Goal: Task Accomplishment & Management: Use online tool/utility

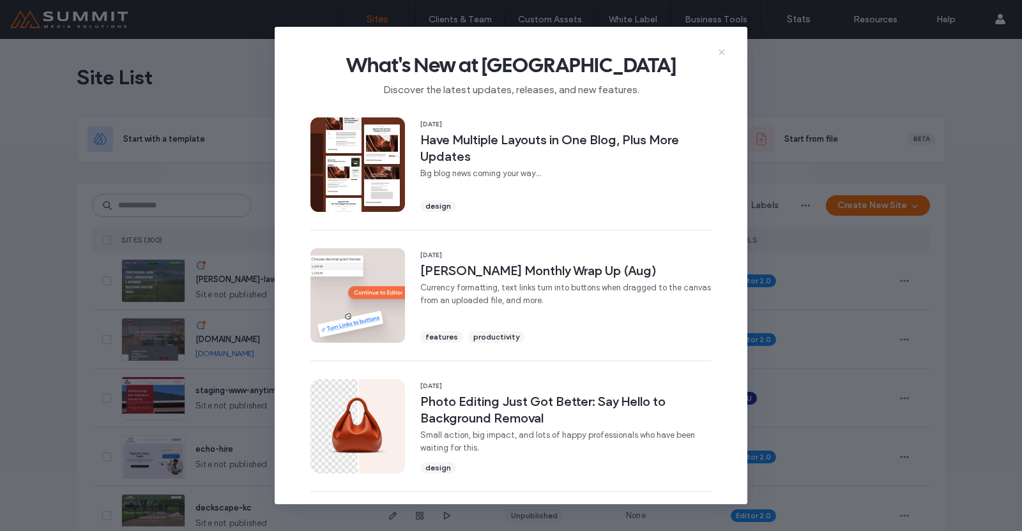
click at [720, 52] on icon at bounding box center [721, 52] width 10 height 10
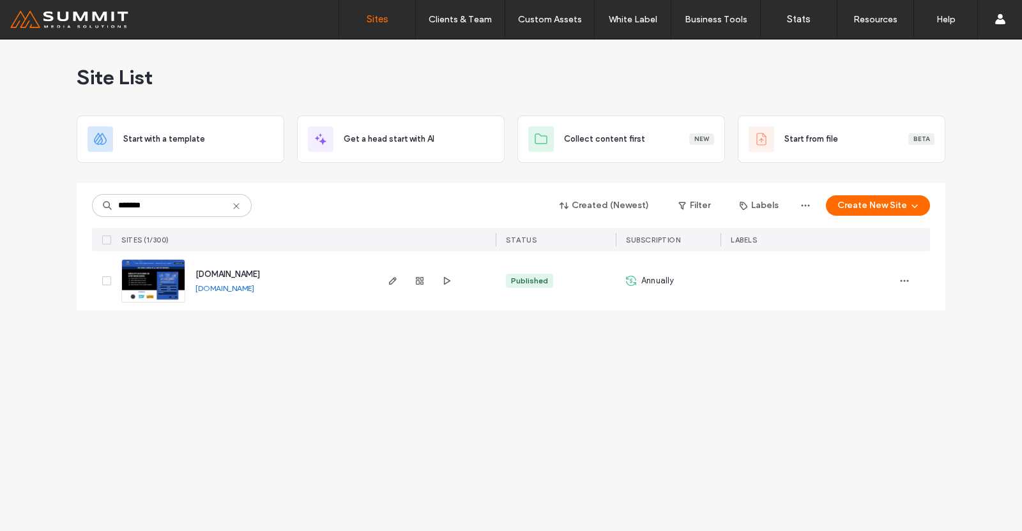
type input "*******"
click at [229, 276] on span "www.centuryroofingkc.com" at bounding box center [227, 274] width 64 height 10
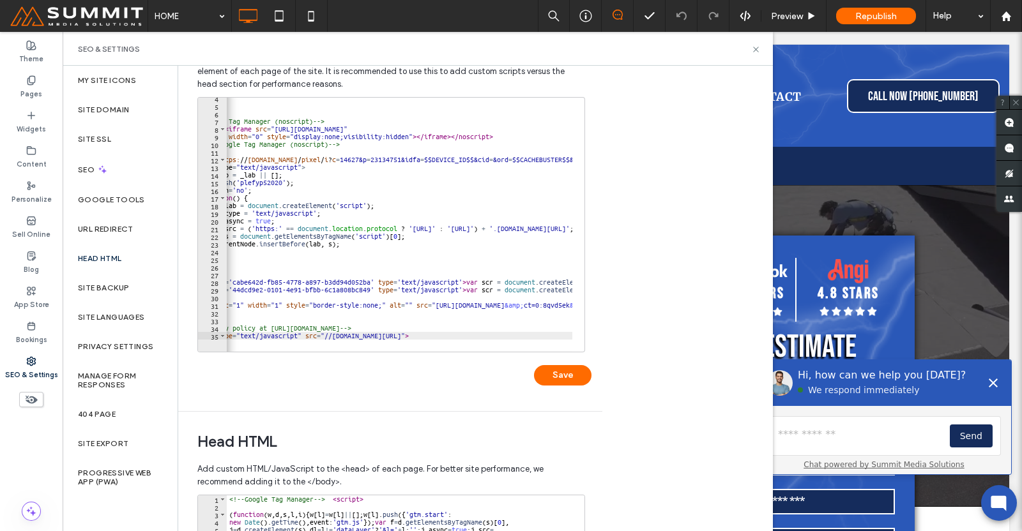
scroll to position [0, 43]
type textarea "**********"
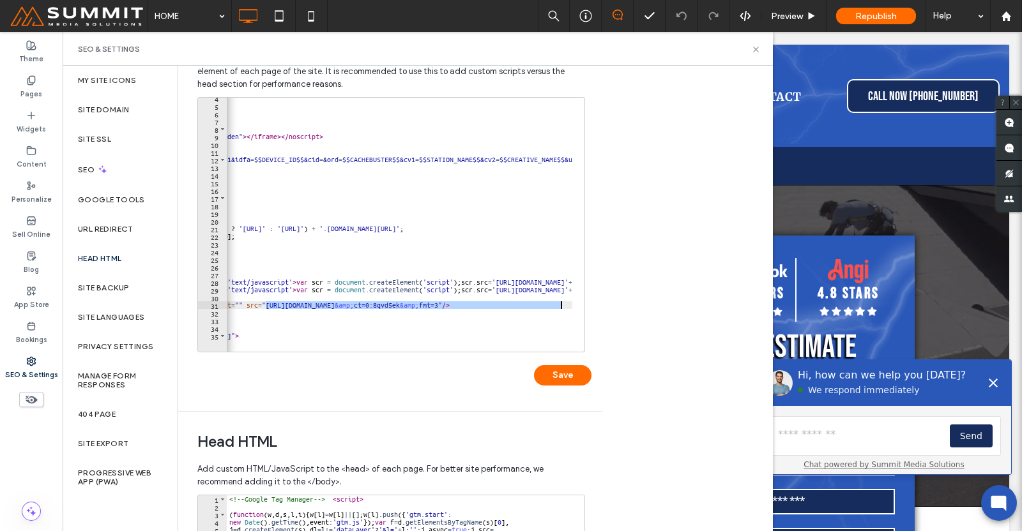
scroll to position [0, 0]
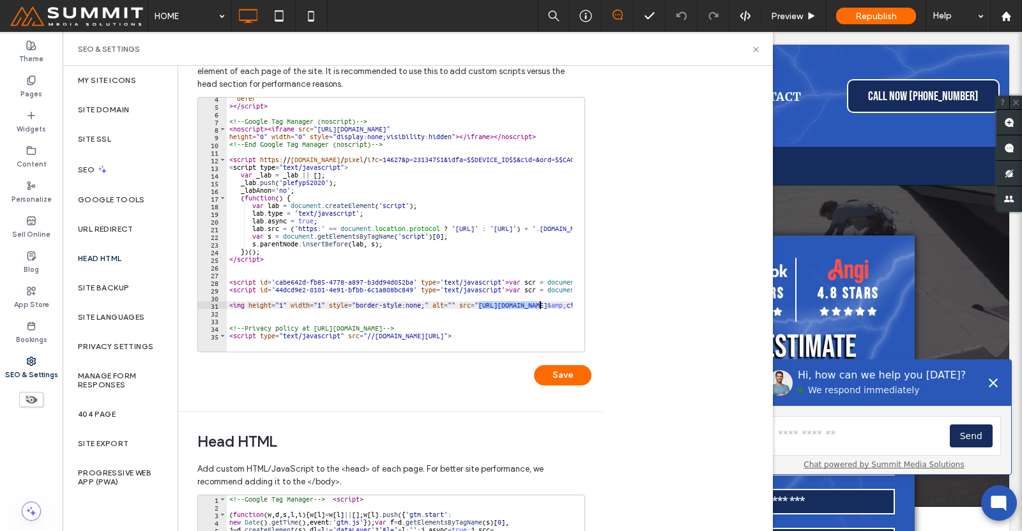
drag, startPoint x: 435, startPoint y: 306, endPoint x: 538, endPoint y: 307, distance: 102.8
click at [538, 307] on div "defer > </ script > <!-- Google Tag Manager (noscript) --> < noscript > < ifram…" at bounding box center [754, 222] width 1055 height 257
click at [471, 312] on div "defer > </ script > <!-- Google Tag Manager (noscript) --> < noscript > < ifram…" at bounding box center [754, 222] width 1055 height 257
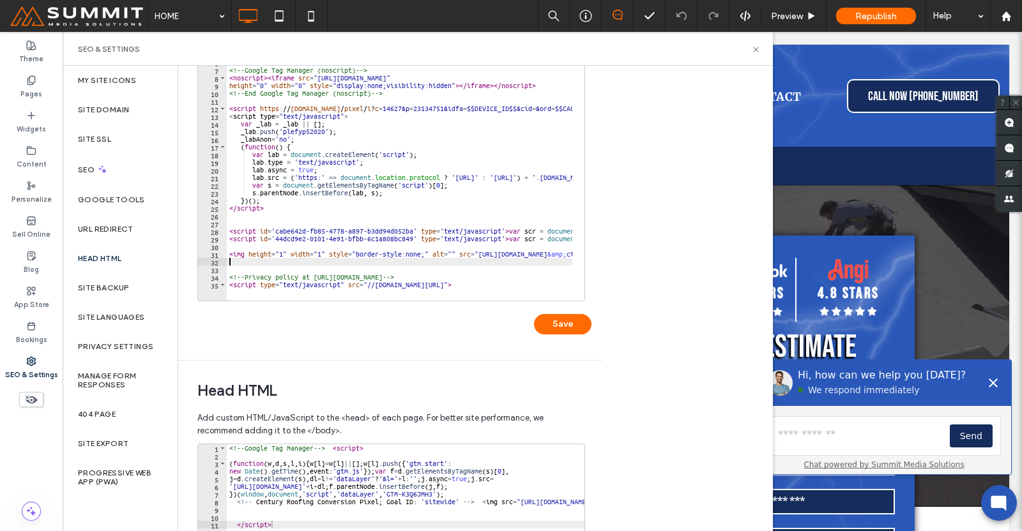
click at [427, 340] on div "4 5 6 7 8 9 10 11 12 13 14 15 16 17 18 19 20 21 22 23 24 25 26 27 28 29 30 31 3…" at bounding box center [394, 196] width 394 height 301
click at [483, 264] on div "defer > </ script > <!-- Google Tag Manager (noscript) --> < noscript > < ifram…" at bounding box center [754, 171] width 1055 height 257
click at [626, 252] on div "Body end HTML Enter your own custom HTML/​JavaScript to be added just before th…" at bounding box center [475, 298] width 594 height 465
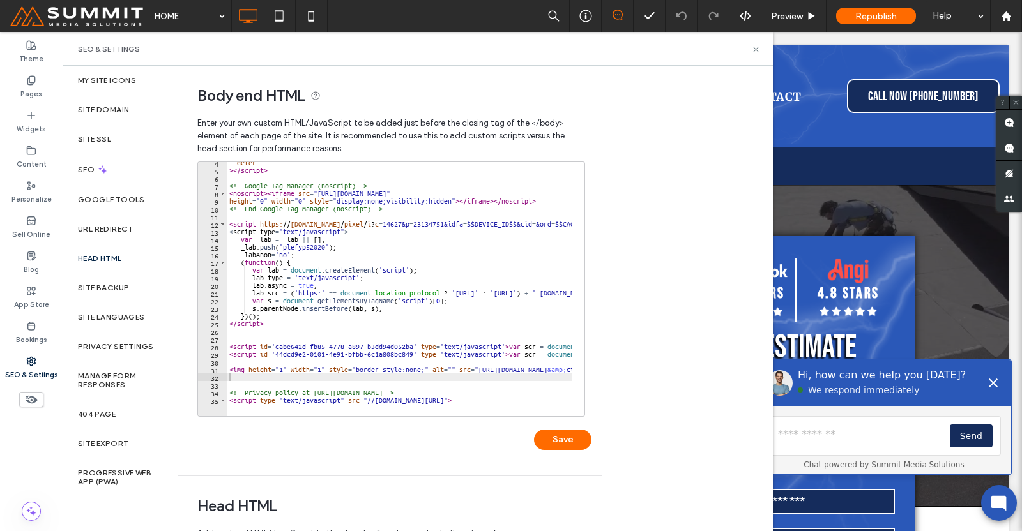
scroll to position [25, 0]
click at [750, 49] on div "SEO & Settings" at bounding box center [417, 49] width 679 height 10
click at [757, 47] on icon at bounding box center [756, 50] width 10 height 10
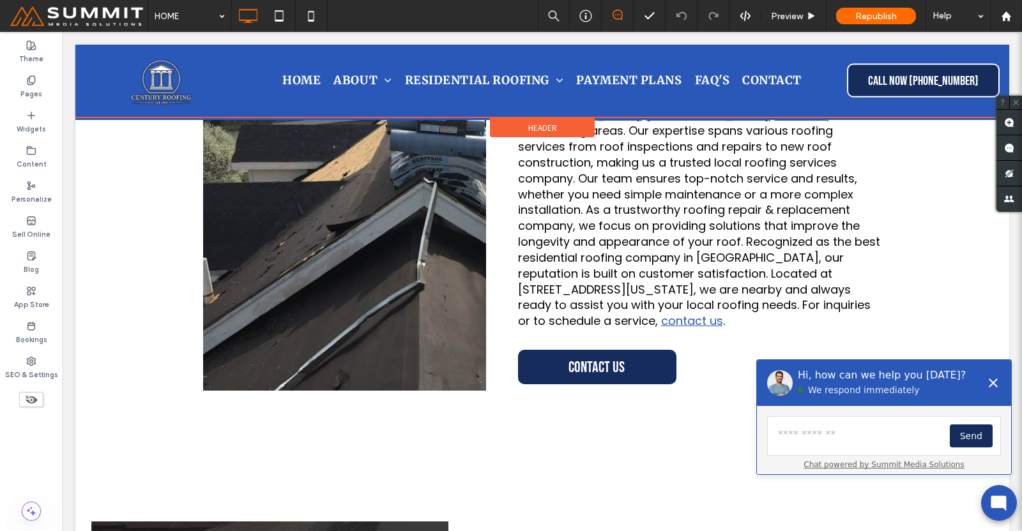
scroll to position [3589, 0]
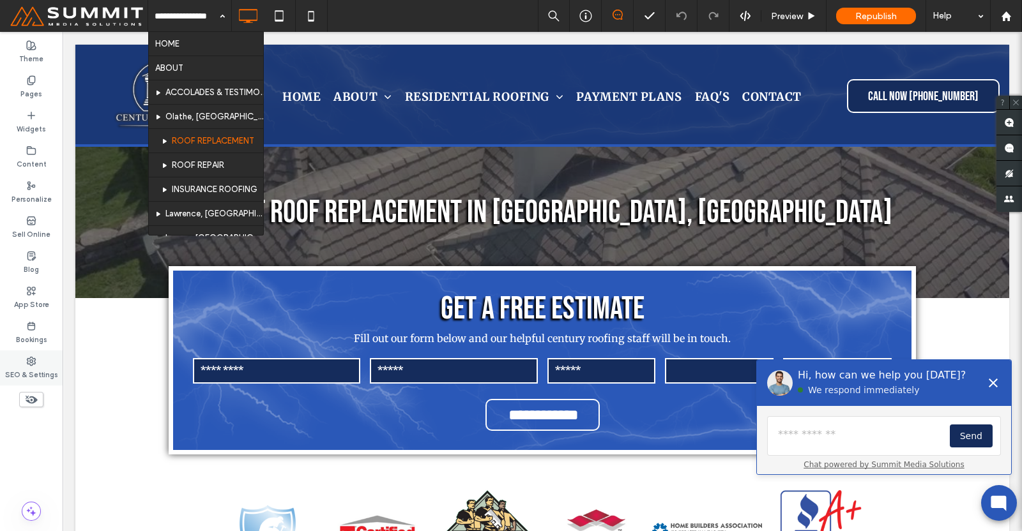
click at [29, 356] on span at bounding box center [31, 361] width 10 height 11
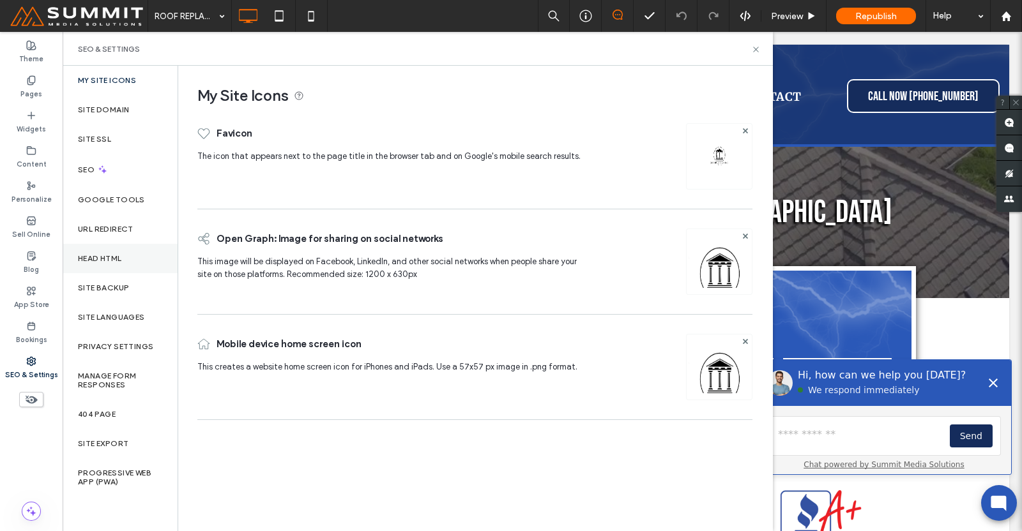
click at [125, 262] on div "Head HTML" at bounding box center [120, 258] width 115 height 29
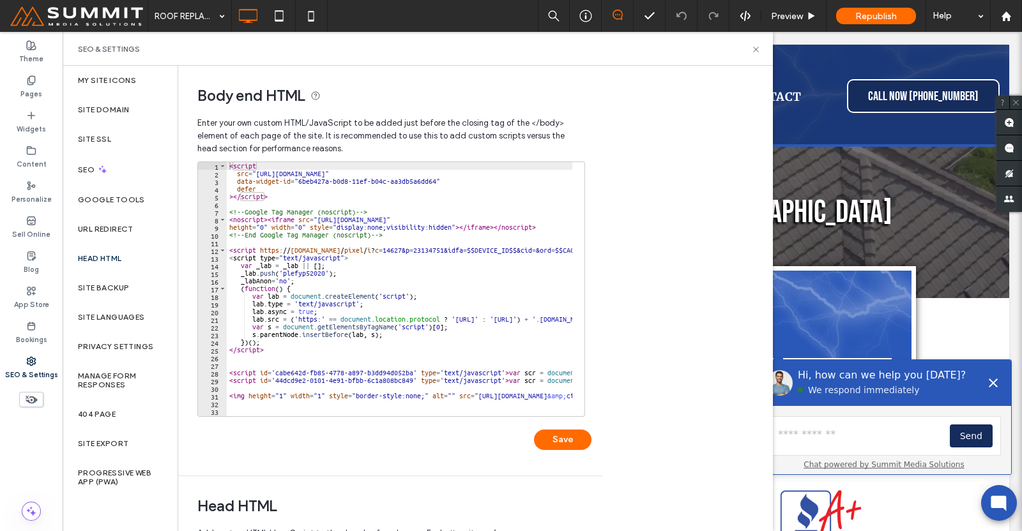
click at [642, 213] on div "Body end HTML Enter your own custom HTML/​JavaScript to be added just before th…" at bounding box center [475, 298] width 594 height 465
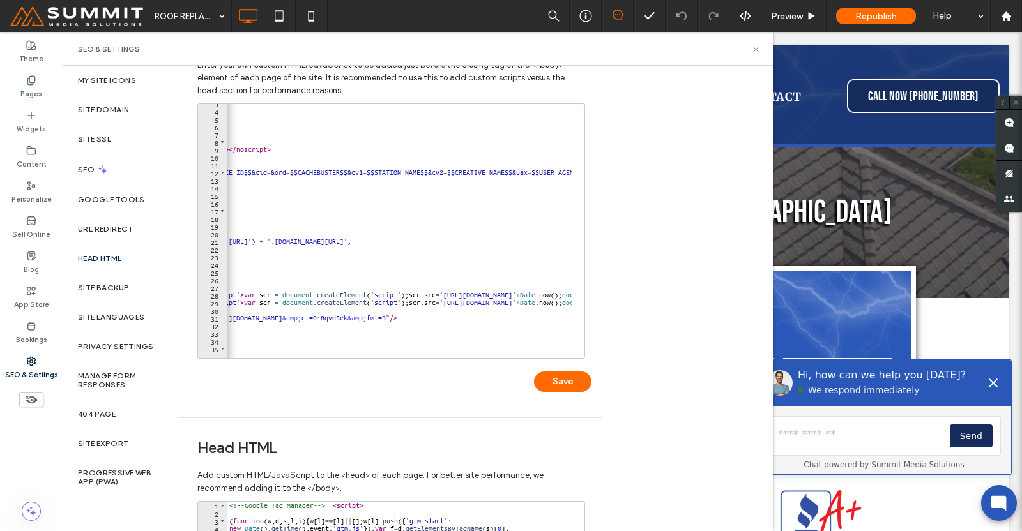
scroll to position [0, 266]
click at [755, 49] on use at bounding box center [755, 49] width 5 height 5
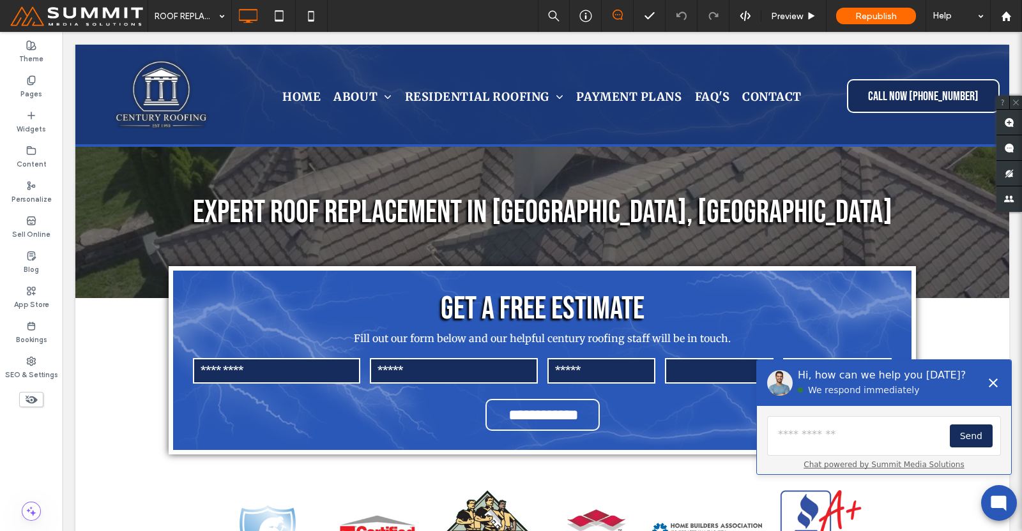
click at [29, 397] on icon at bounding box center [31, 400] width 14 height 14
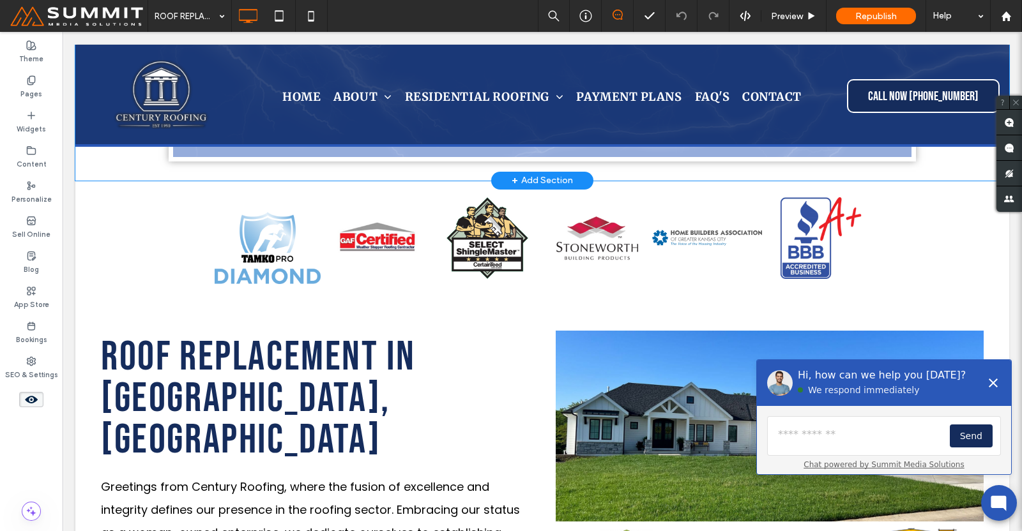
scroll to position [0, 0]
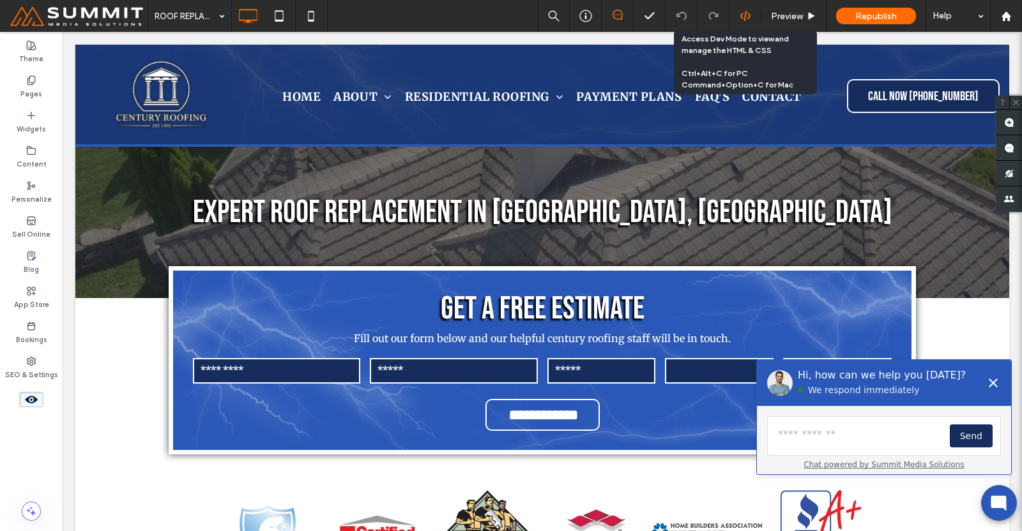
click at [744, 14] on use at bounding box center [744, 16] width 10 height 10
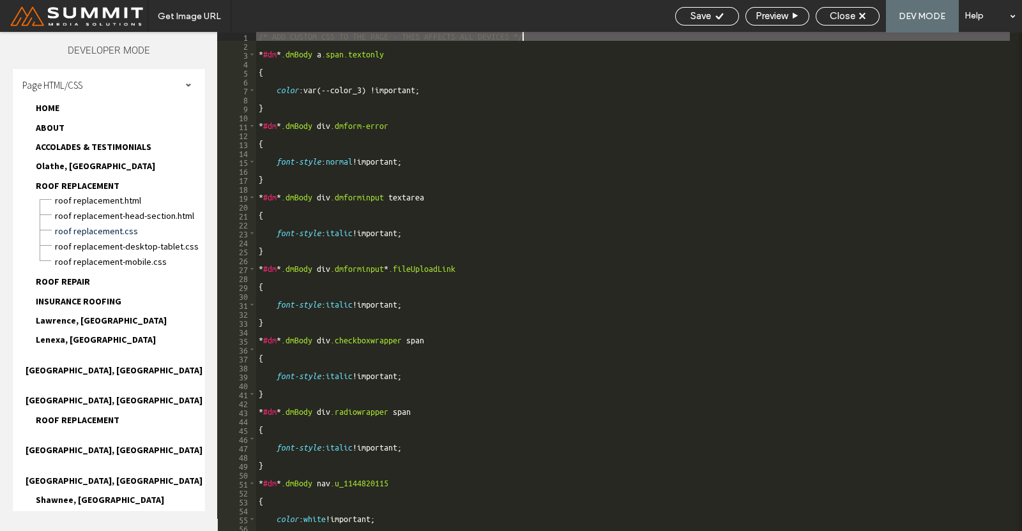
click at [49, 107] on span "HOME" at bounding box center [48, 107] width 24 height 11
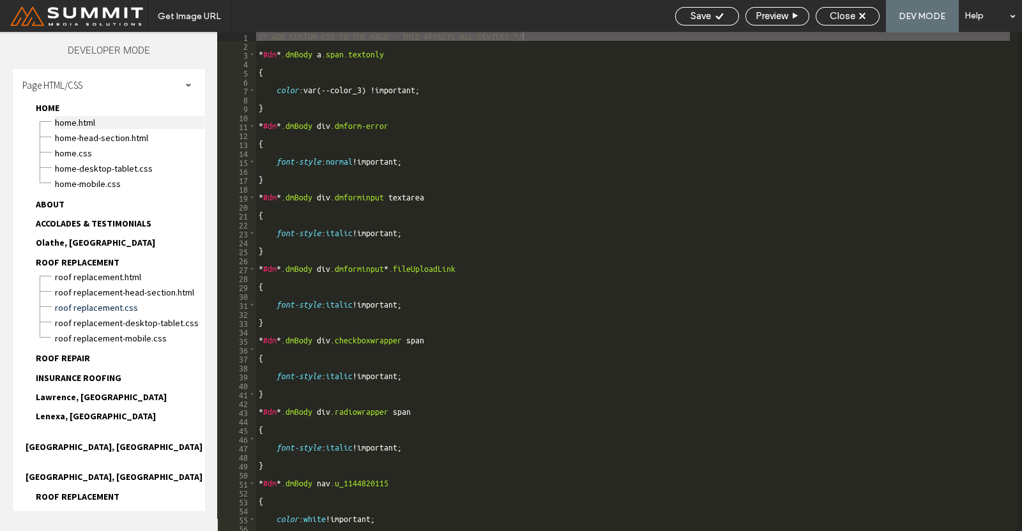
click at [70, 123] on span "HOME.html" at bounding box center [129, 122] width 150 height 13
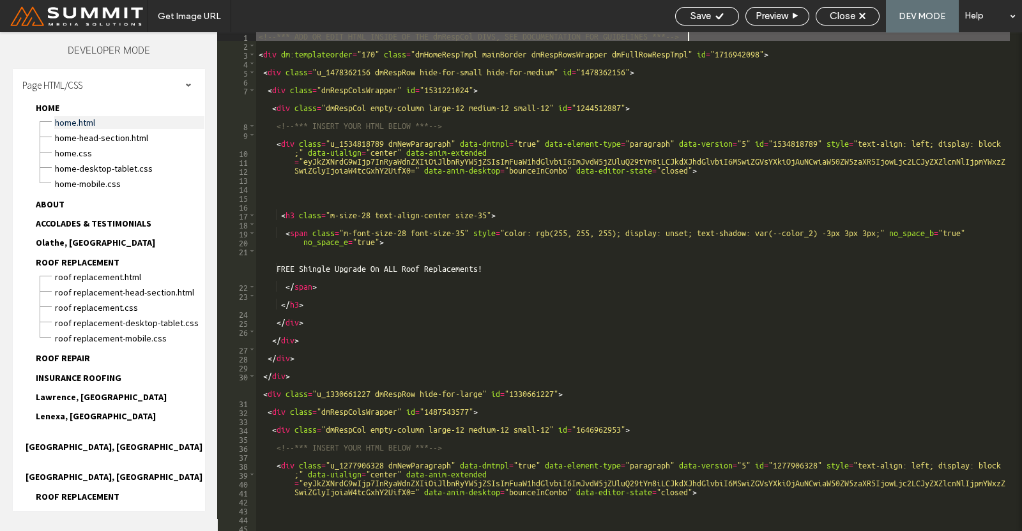
type textarea "**********"
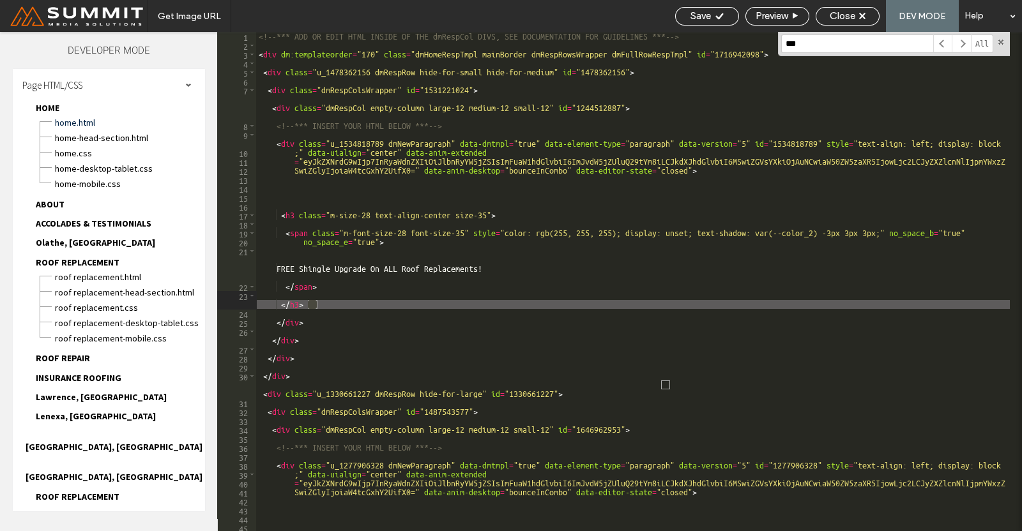
scroll to position [1481, 0]
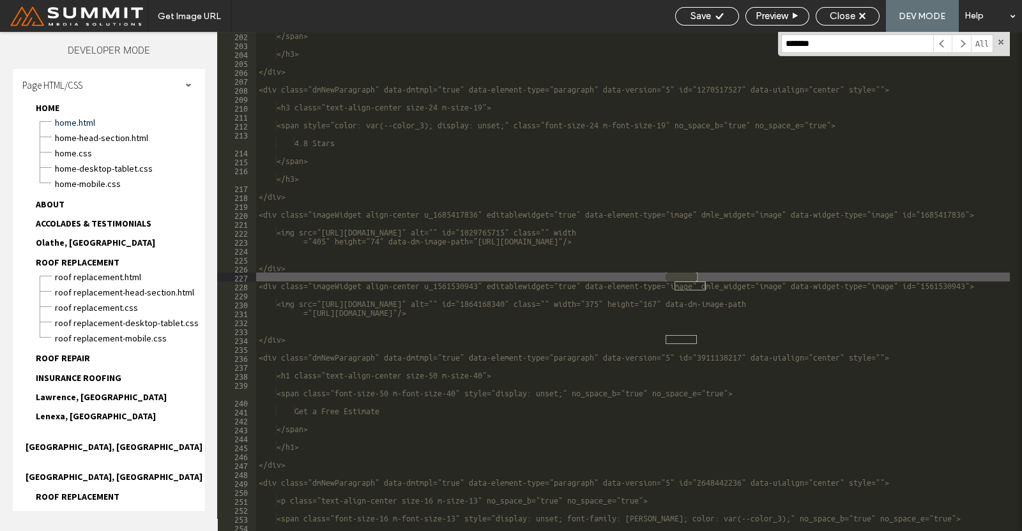
click at [907, 43] on input "*******" at bounding box center [857, 43] width 152 height 19
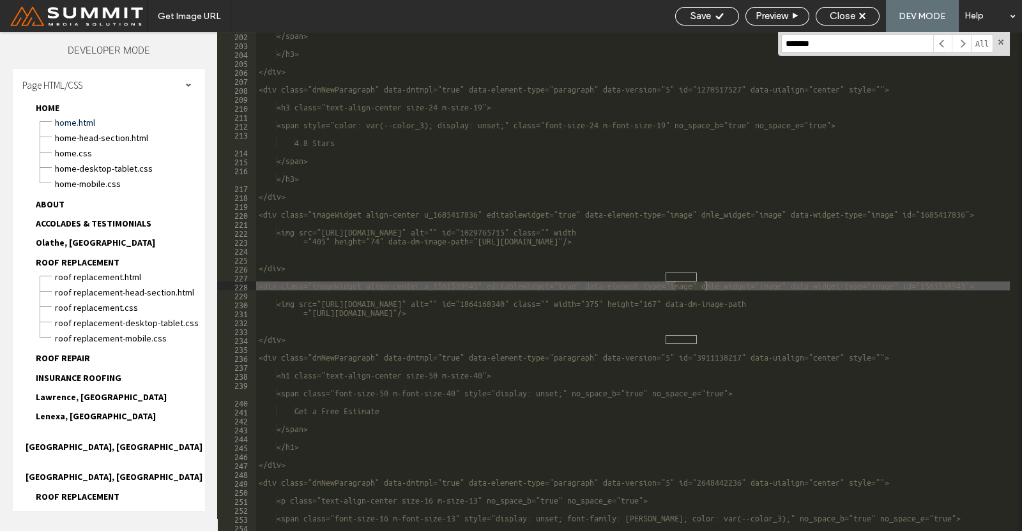
type input "*******"
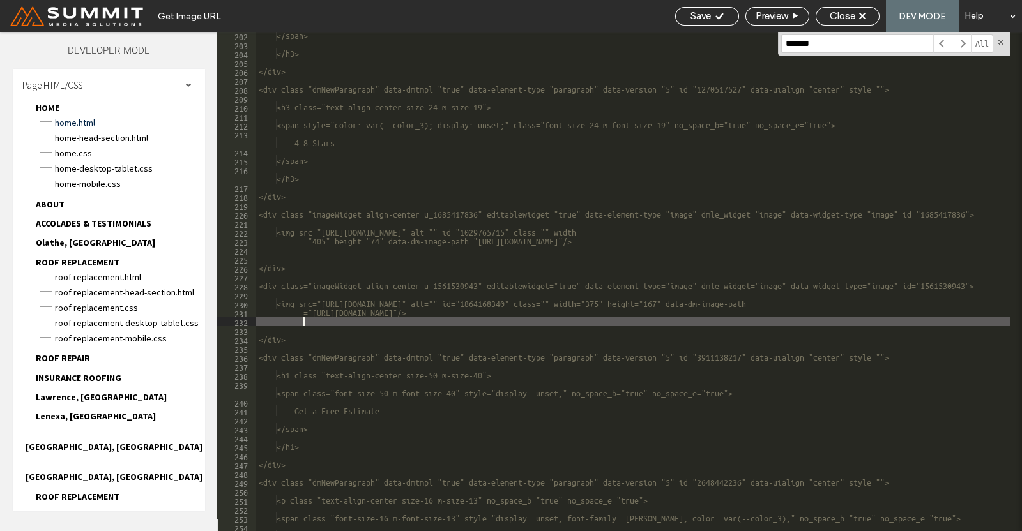
click at [691, 325] on div "</span> </h3> </div> <div class="dmNewParagraph" data-dmtmpl="true" data-elemen…" at bounding box center [632, 289] width 753 height 517
click at [483, 287] on div "</span> </h3> </div> <div class="dmNewParagraph" data-dmtmpl="true" data-elemen…" at bounding box center [632, 289] width 753 height 517
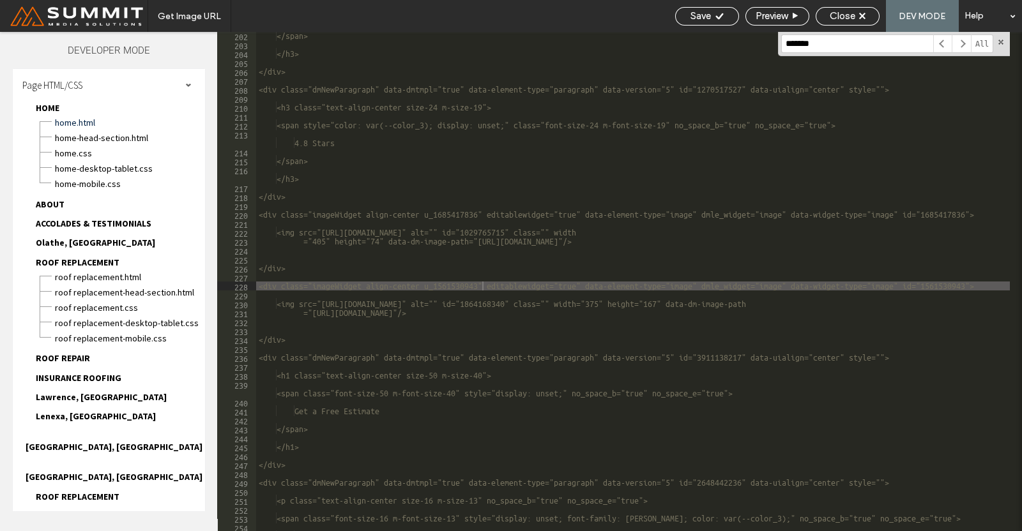
click at [734, 319] on div "</span> </h3> </div> <div class="dmNewParagraph" data-dmtmpl="true" data-elemen…" at bounding box center [632, 289] width 753 height 517
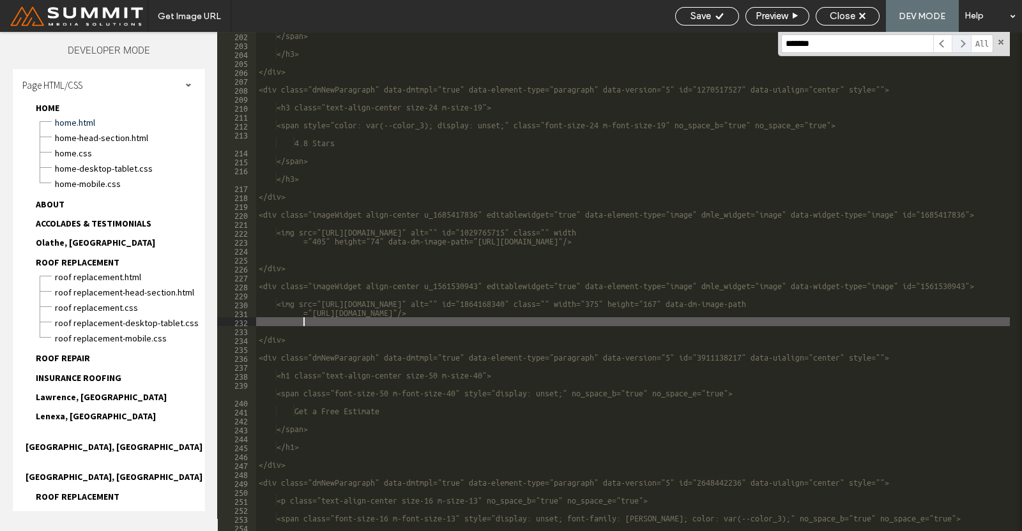
click at [956, 43] on span at bounding box center [960, 43] width 19 height 19
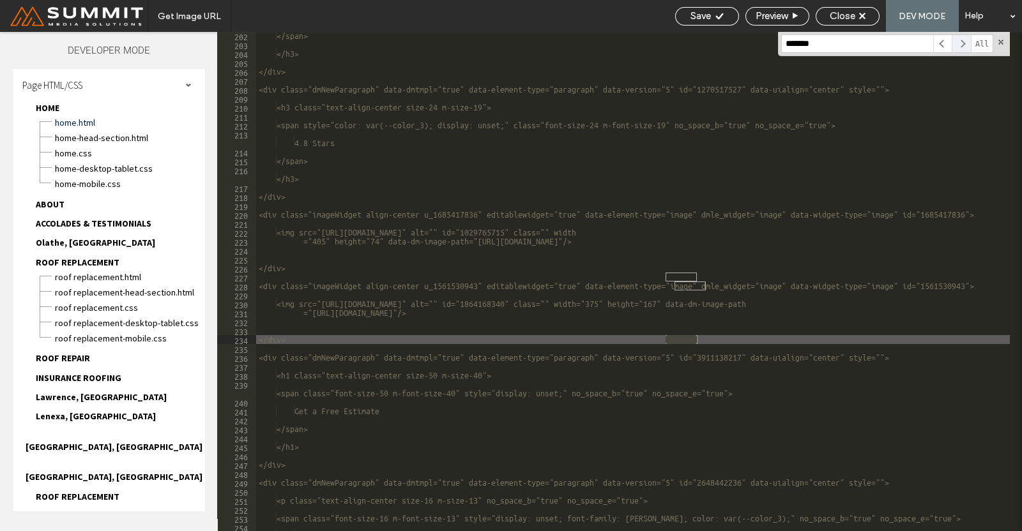
click at [956, 43] on span at bounding box center [960, 43] width 19 height 19
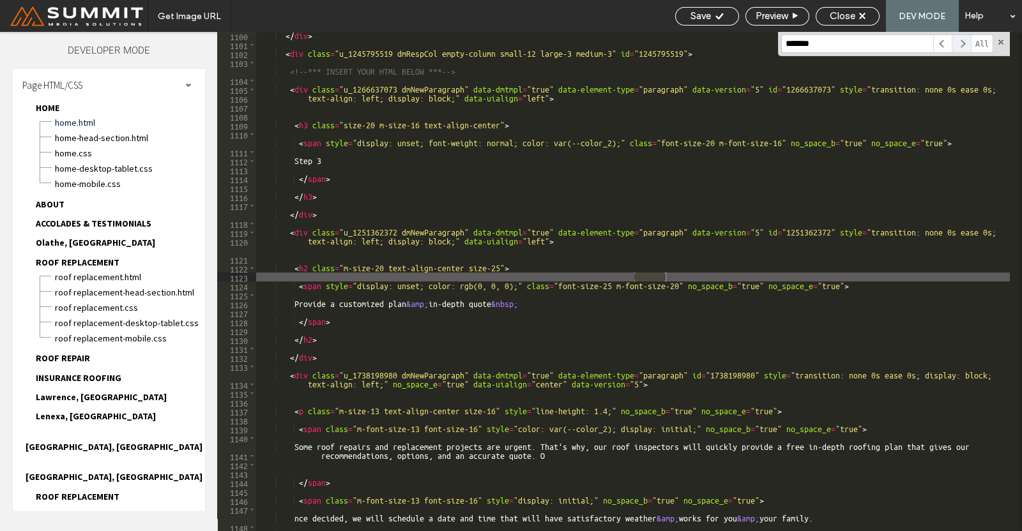
scroll to position [8129, 0]
click at [956, 43] on span at bounding box center [960, 43] width 19 height 19
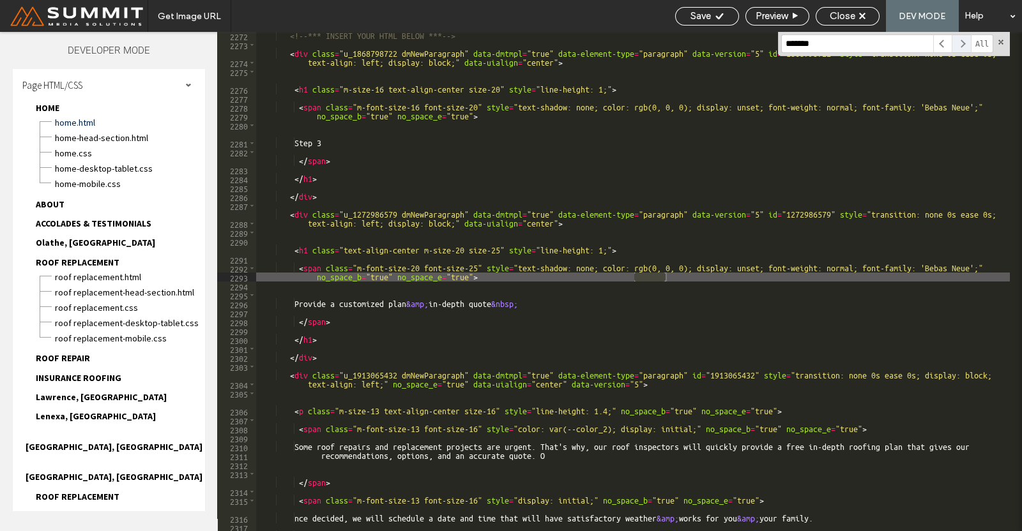
click at [956, 43] on span at bounding box center [960, 43] width 19 height 19
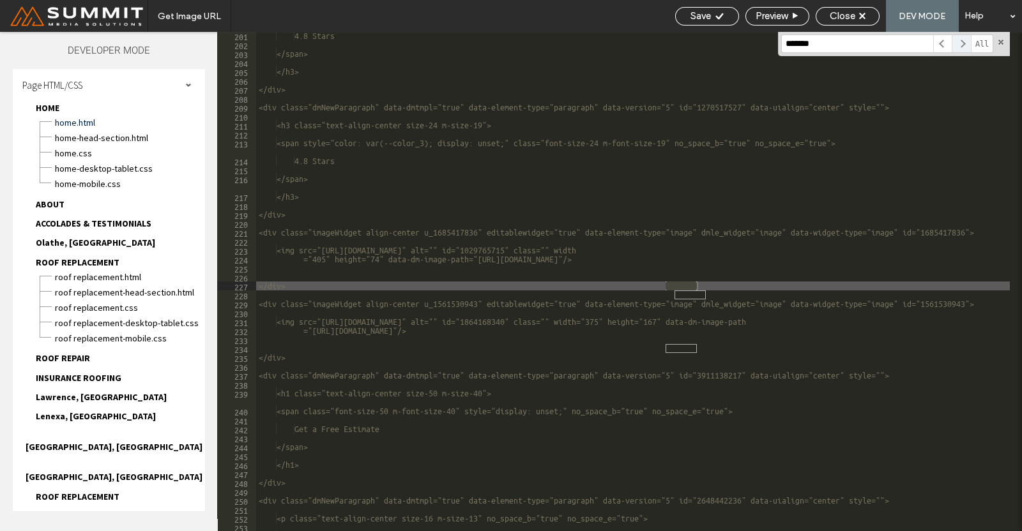
scroll to position [1474, 0]
click at [956, 43] on span at bounding box center [960, 43] width 19 height 19
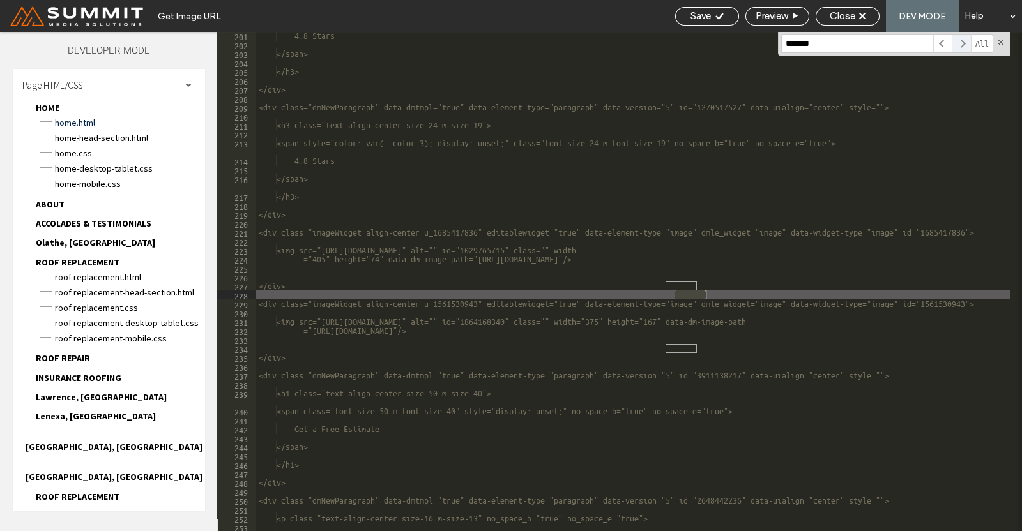
click at [956, 43] on span at bounding box center [960, 43] width 19 height 19
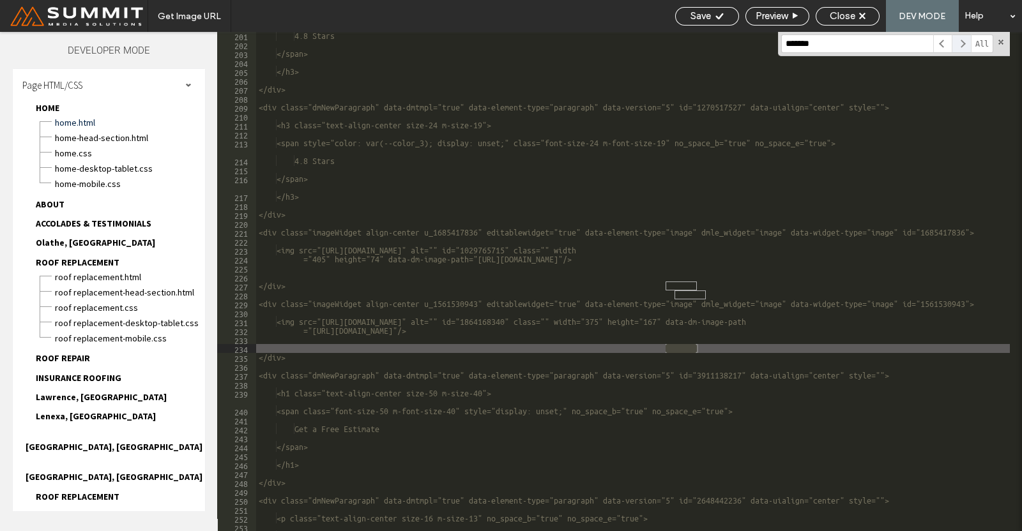
click at [956, 43] on span at bounding box center [960, 43] width 19 height 19
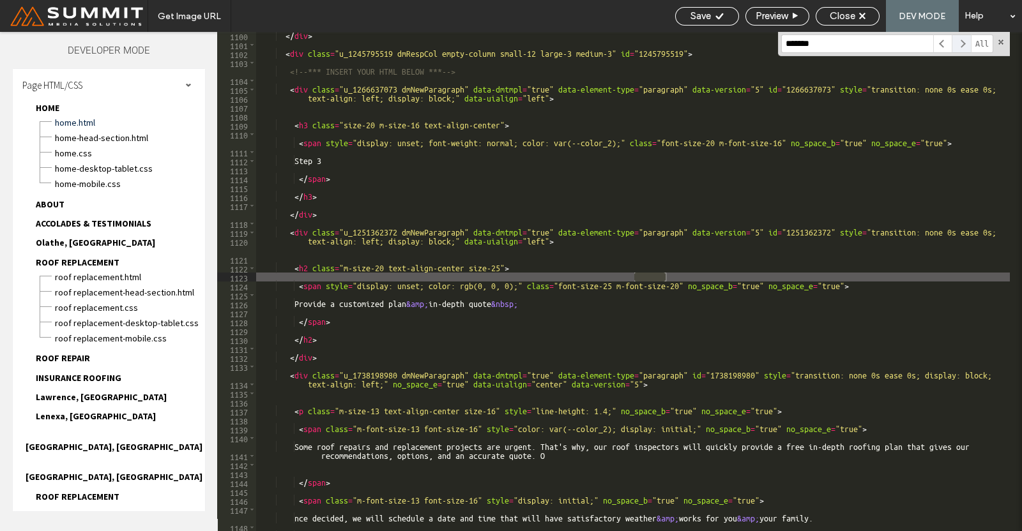
scroll to position [8129, 0]
click at [956, 43] on span at bounding box center [960, 43] width 19 height 19
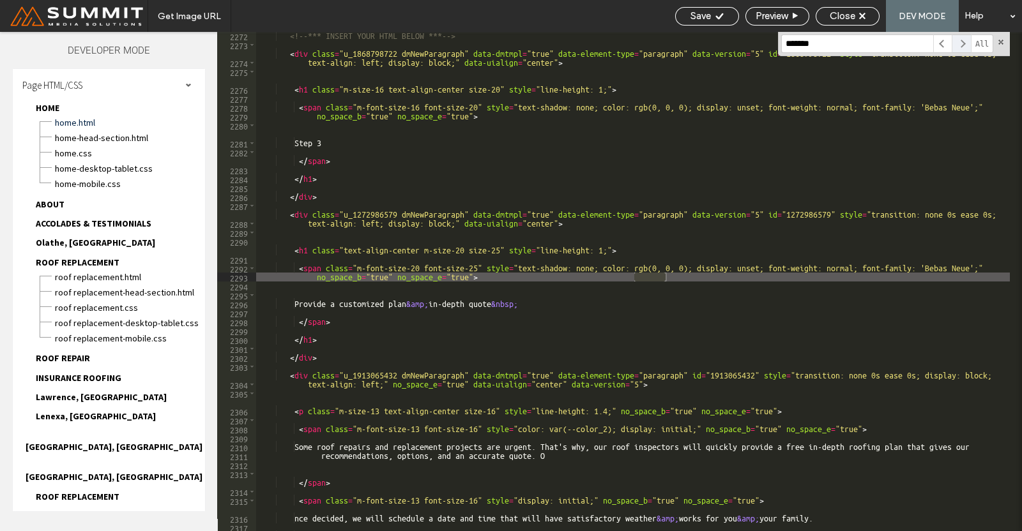
scroll to position [16788, 0]
click at [956, 43] on span at bounding box center [960, 43] width 19 height 19
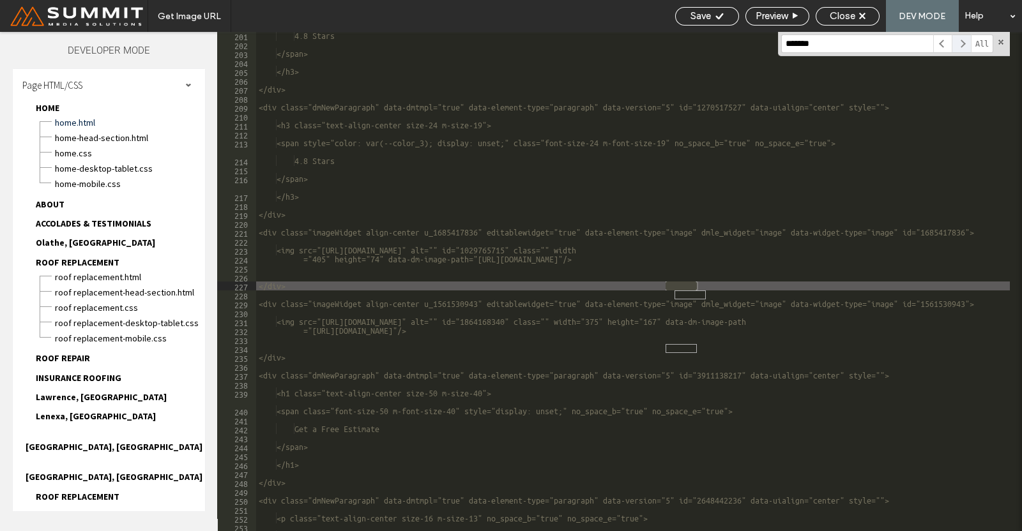
scroll to position [1474, 0]
click at [956, 43] on span at bounding box center [960, 43] width 19 height 19
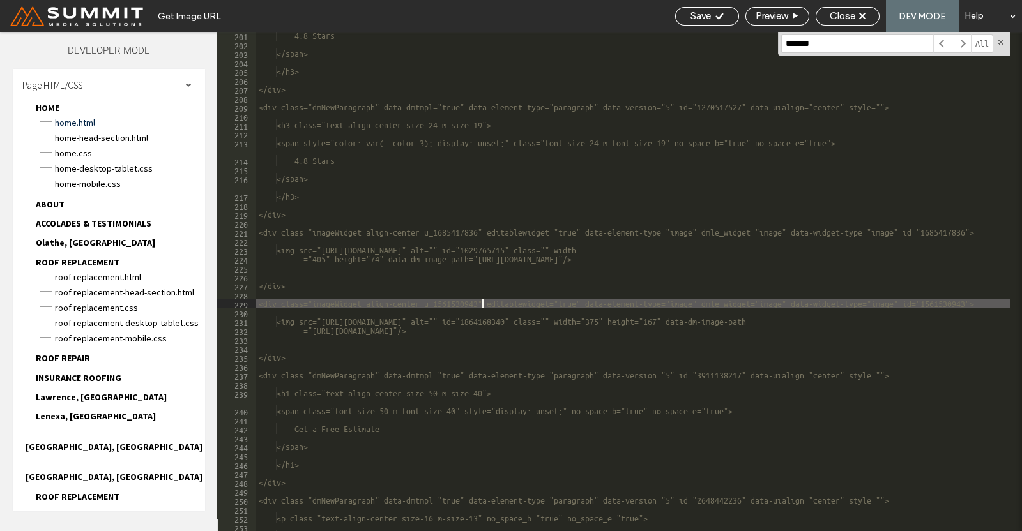
drag, startPoint x: 568, startPoint y: 305, endPoint x: 827, endPoint y: 304, distance: 258.6
click at [827, 304] on div "4.8 Stars </span> </h3> </div> <div class="dmNewParagraph" data-dmtmpl="true" d…" at bounding box center [632, 289] width 753 height 517
click at [1001, 39] on span at bounding box center [1000, 42] width 9 height 9
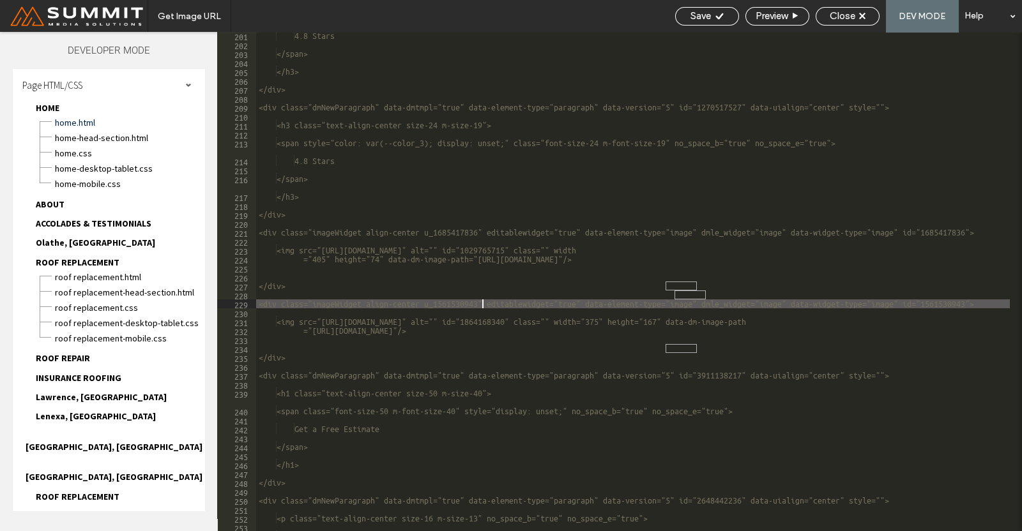
click at [291, 297] on div "4.8 Stars </span> </h3> </div> <div class="dmNewParagraph" data-dmtmpl="true" d…" at bounding box center [632, 289] width 753 height 517
drag, startPoint x: 275, startPoint y: 301, endPoint x: 541, endPoint y: 306, distance: 266.3
click at [541, 306] on div "4.8 Stars </span> </h3> </div> <div class="dmNewParagraph" data-dmtmpl="true" d…" at bounding box center [632, 289] width 753 height 517
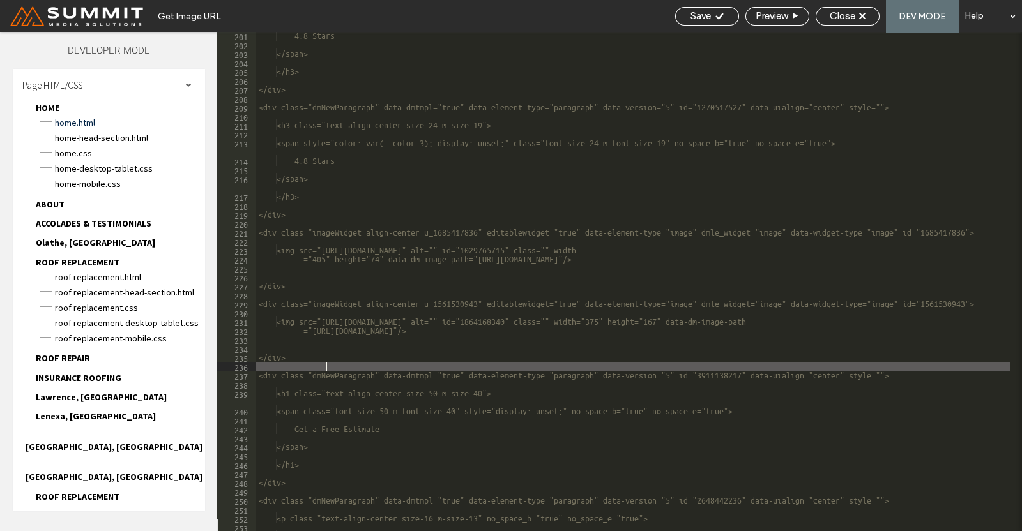
click at [538, 368] on div "4.8 Stars </span> </h3> </div> <div class="dmNewParagraph" data-dmtmpl="true" d…" at bounding box center [632, 289] width 753 height 517
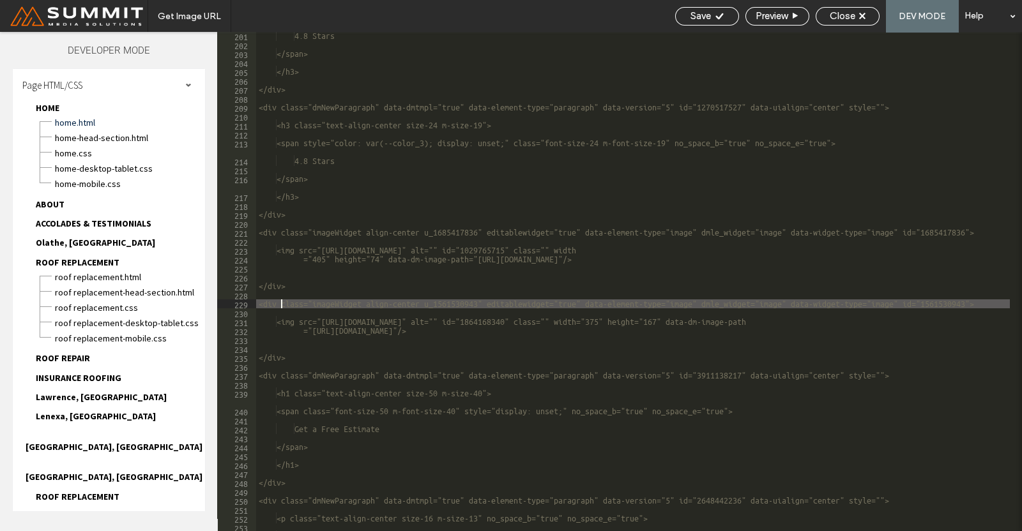
click at [279, 305] on div "4.8 Stars </span> </h3> </div> <div class="dmNewParagraph" data-dmtmpl="true" d…" at bounding box center [632, 289] width 753 height 517
type textarea "**********"
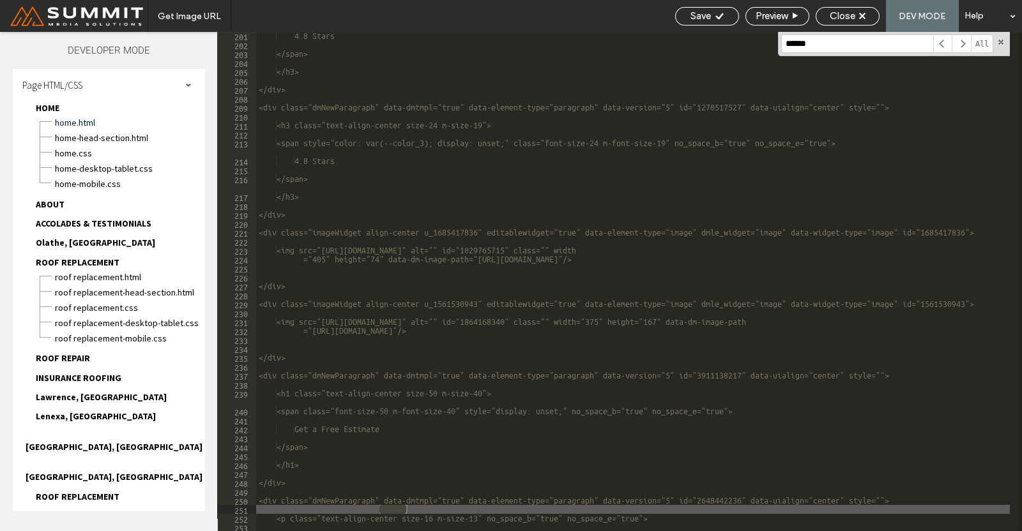
type input "******"
type textarea "**********"
click at [421, 508] on div "4.8 Stars </span> </h3> </div> <div class="dmNewParagraph" data-dmtmpl="true" d…" at bounding box center [632, 281] width 753 height 499
drag, startPoint x: 409, startPoint y: 511, endPoint x: 338, endPoint y: 507, distance: 70.3
click at [338, 507] on div "4.8 Stars </span> </h3> </div> <div class="dmNewParagraph" data-dmtmpl="true" d…" at bounding box center [632, 289] width 753 height 517
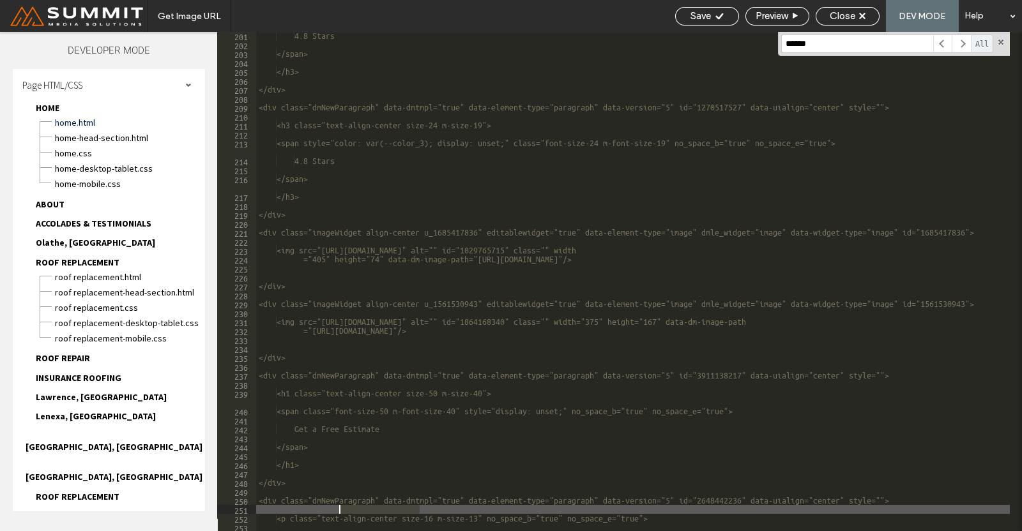
click at [977, 44] on span "All" at bounding box center [981, 43] width 22 height 19
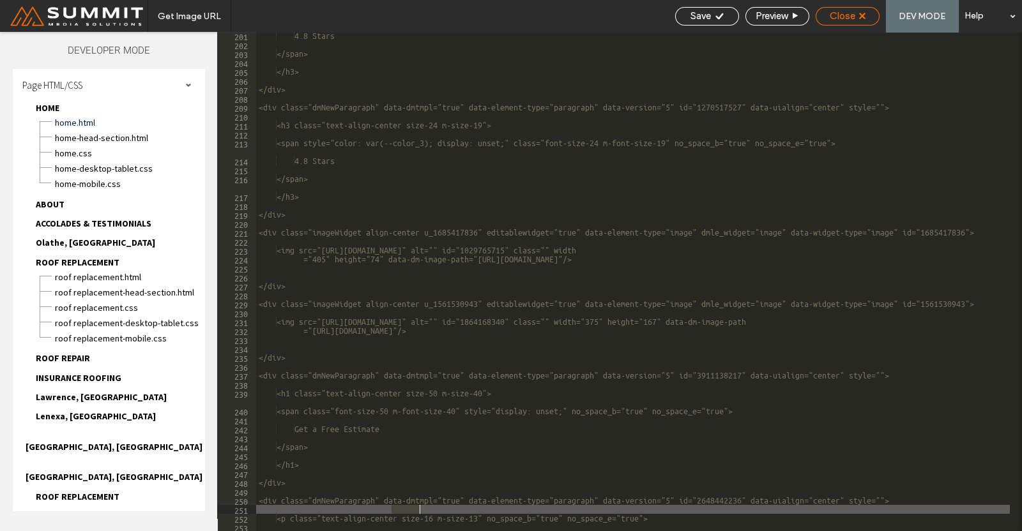
click at [843, 19] on span "Close" at bounding box center [842, 15] width 26 height 11
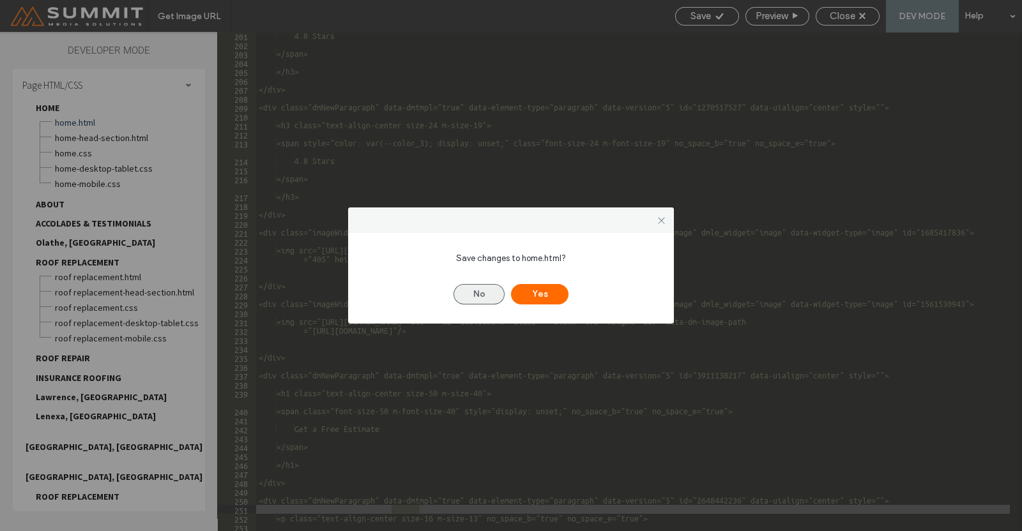
click at [476, 298] on button "No" at bounding box center [478, 294] width 51 height 20
